Goal: Task Accomplishment & Management: Use online tool/utility

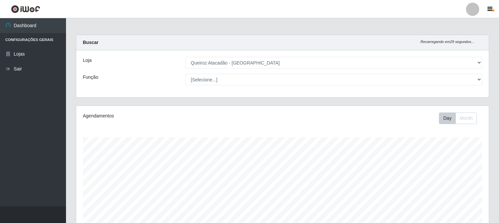
select select "464"
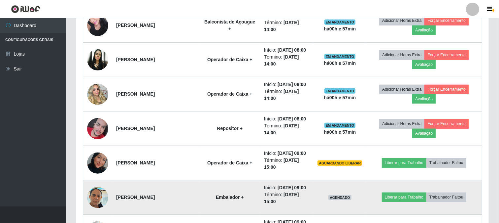
scroll to position [392, 0]
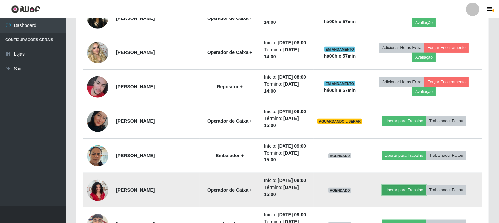
click at [394, 188] on button "Liberar para Trabalho" at bounding box center [404, 189] width 45 height 9
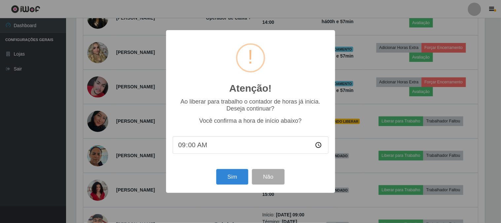
click at [312, 199] on div "Atenção! × Ao liberar para trabalho o contador de horas já inicia. Deseja conti…" at bounding box center [250, 111] width 501 height 223
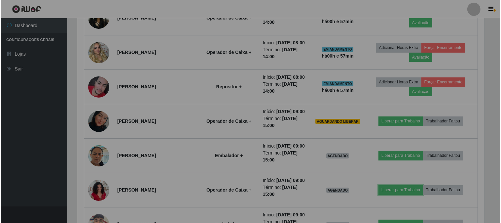
scroll to position [137, 413]
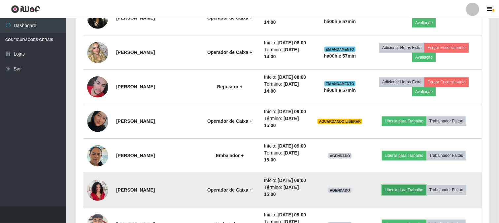
click at [405, 189] on button "Liberar para Trabalho" at bounding box center [404, 189] width 45 height 9
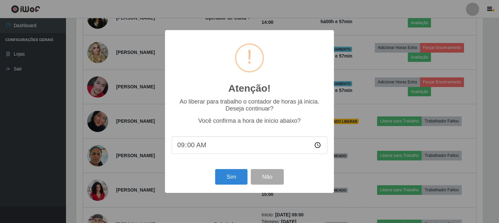
scroll to position [137, 408]
click at [243, 174] on button "Sim" at bounding box center [232, 177] width 32 height 16
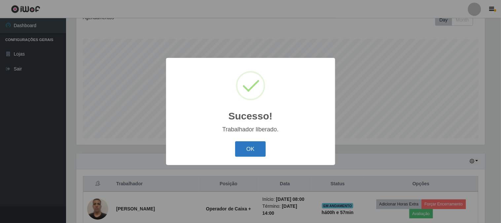
click at [250, 147] on button "OK" at bounding box center [250, 149] width 31 height 16
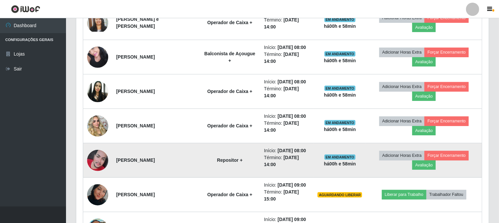
scroll to position [355, 0]
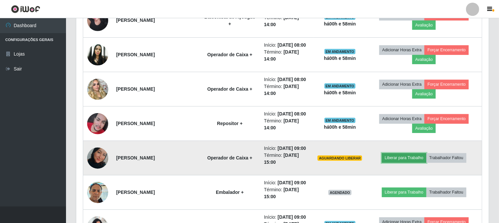
click at [408, 157] on button "Liberar para Trabalho" at bounding box center [404, 157] width 45 height 9
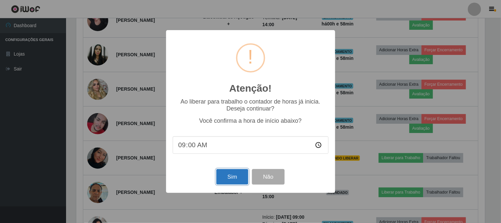
click at [238, 177] on button "Sim" at bounding box center [232, 177] width 32 height 16
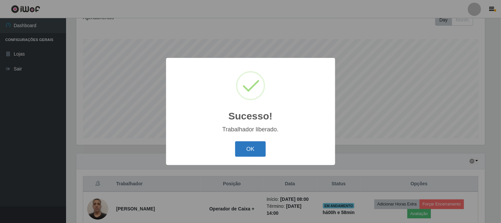
click at [238, 141] on button "OK" at bounding box center [250, 149] width 31 height 16
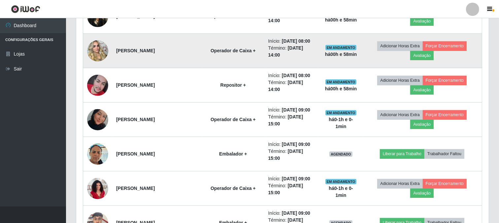
scroll to position [428, 0]
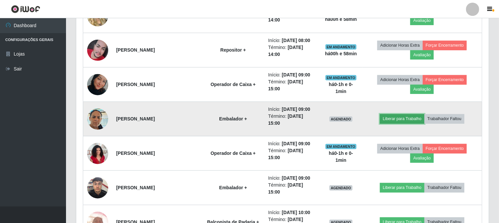
click at [402, 118] on button "Liberar para Trabalho" at bounding box center [402, 118] width 45 height 9
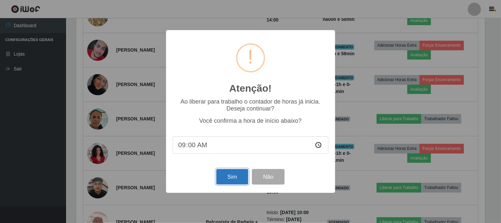
click at [233, 179] on button "Sim" at bounding box center [232, 177] width 32 height 16
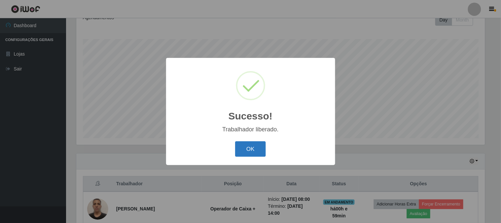
click at [253, 149] on button "OK" at bounding box center [250, 149] width 31 height 16
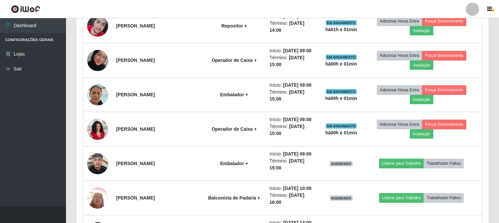
scroll to position [465, 0]
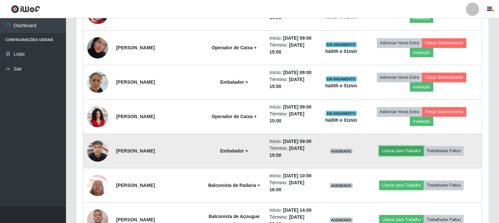
click at [405, 151] on button "Liberar para Trabalho" at bounding box center [401, 150] width 45 height 9
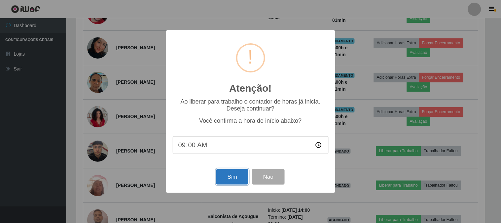
click at [242, 175] on button "Sim" at bounding box center [232, 177] width 32 height 16
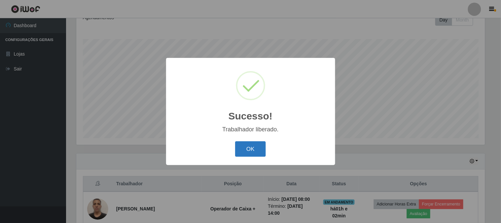
click at [250, 148] on button "OK" at bounding box center [250, 149] width 31 height 16
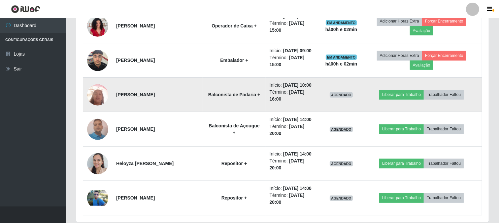
scroll to position [542, 0]
